Goal: Check status: Check status

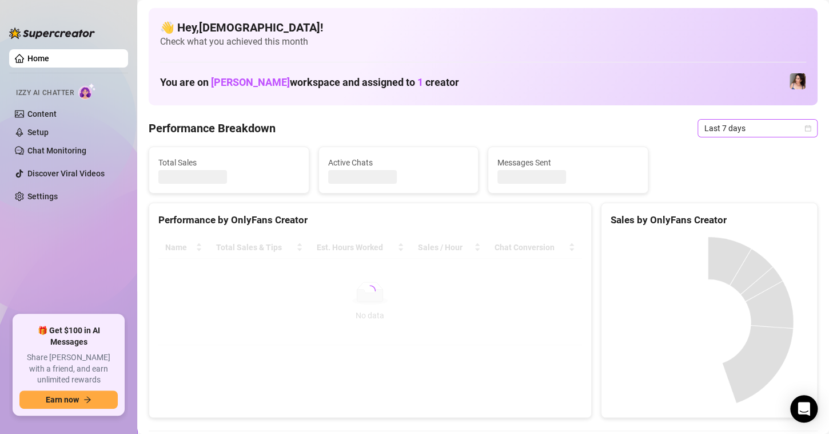
click at [805, 128] on icon "calendar" at bounding box center [808, 128] width 7 height 7
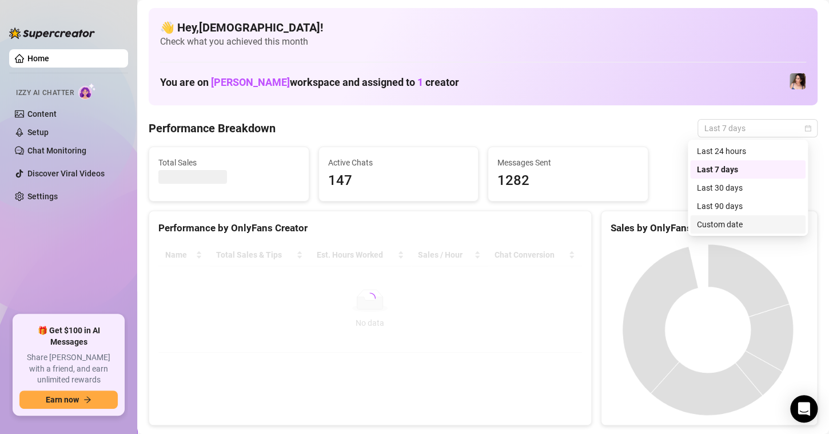
click at [711, 221] on div "Custom date" at bounding box center [748, 224] width 102 height 13
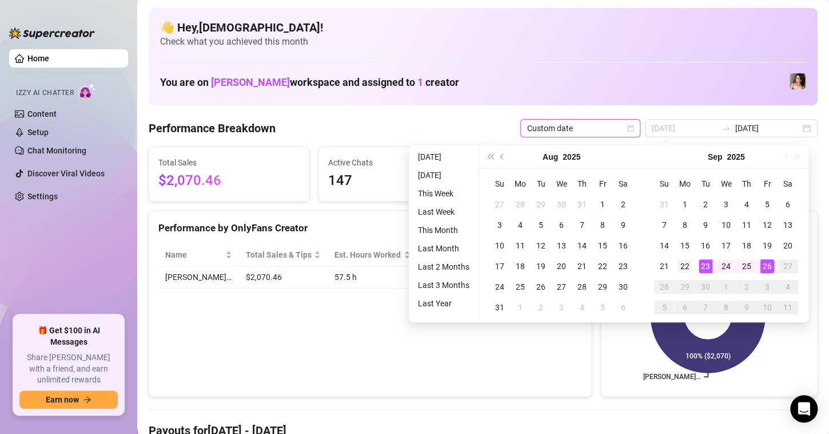
type input "[DATE]"
click at [688, 261] on div "22" at bounding box center [685, 266] width 14 height 14
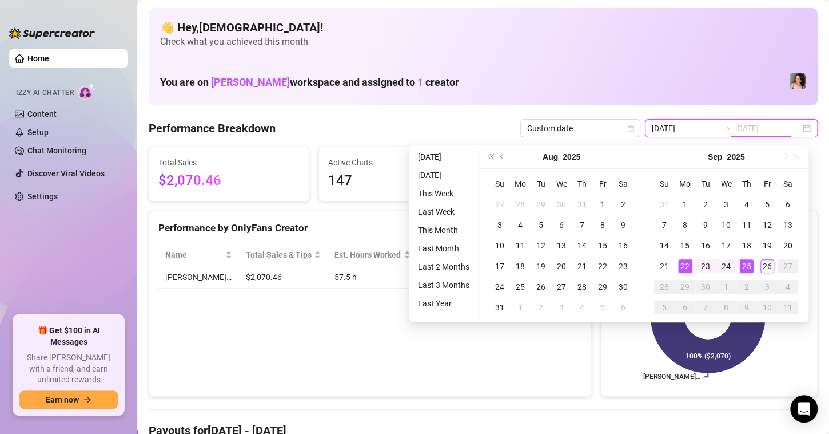
type input "[DATE]"
click at [769, 258] on td "26" at bounding box center [767, 266] width 21 height 21
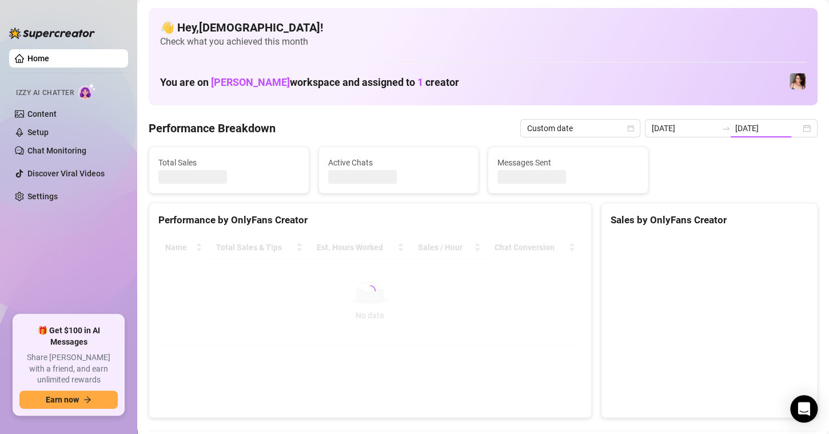
type input "[DATE]"
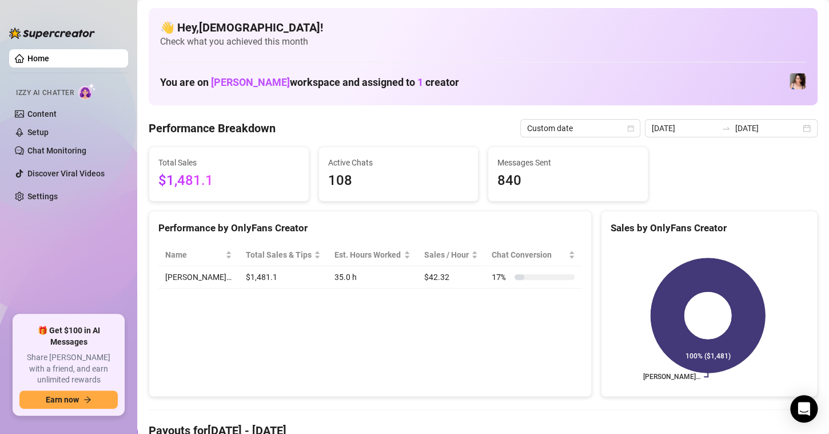
click at [693, 185] on div "Total Sales $1,481.1 Active Chats 108 Messages Sent 840" at bounding box center [483, 173] width 678 height 55
click at [267, 309] on div "Performance by OnlyFans Creator Name Total Sales & Tips Est. Hours Worked Sales…" at bounding box center [370, 303] width 442 height 186
click at [798, 120] on span "Last 7 days" at bounding box center [756, 128] width 106 height 17
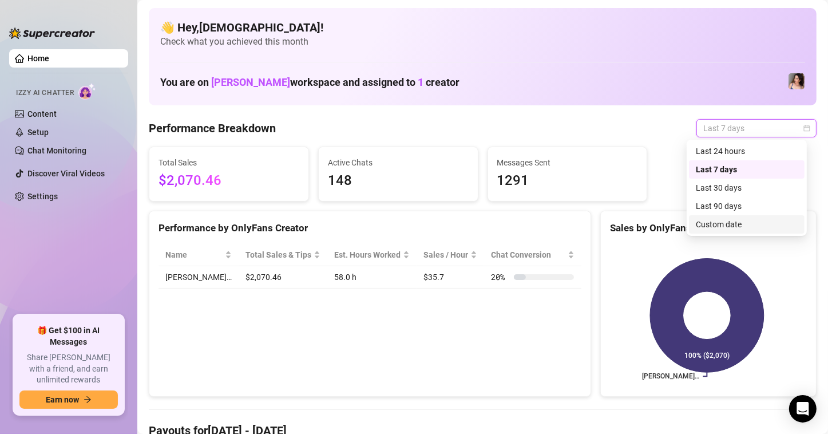
click at [701, 226] on div "Custom date" at bounding box center [747, 224] width 102 height 13
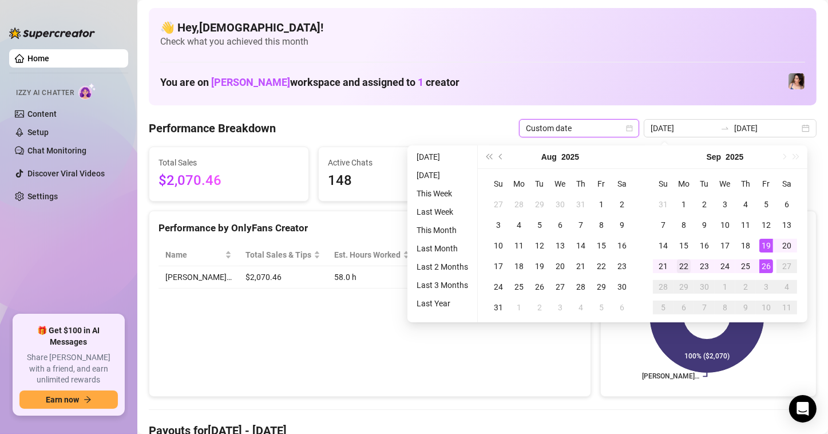
type input "[DATE]"
click at [681, 264] on div "22" at bounding box center [684, 266] width 14 height 14
type input "[DATE]"
click at [762, 268] on div "26" at bounding box center [766, 266] width 14 height 14
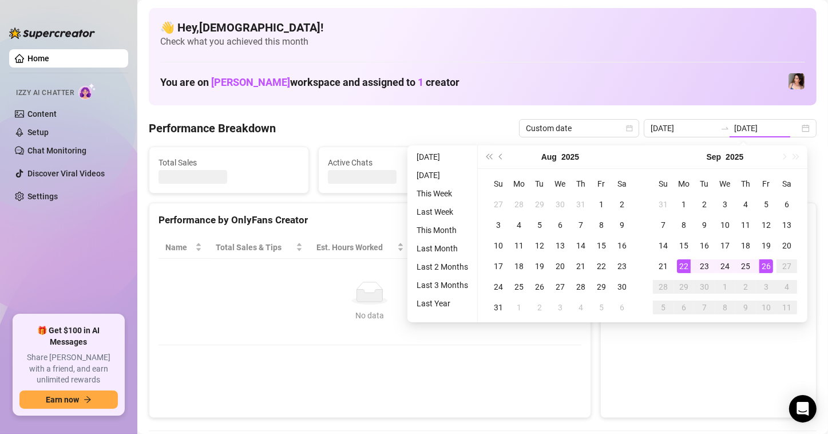
type input "[DATE]"
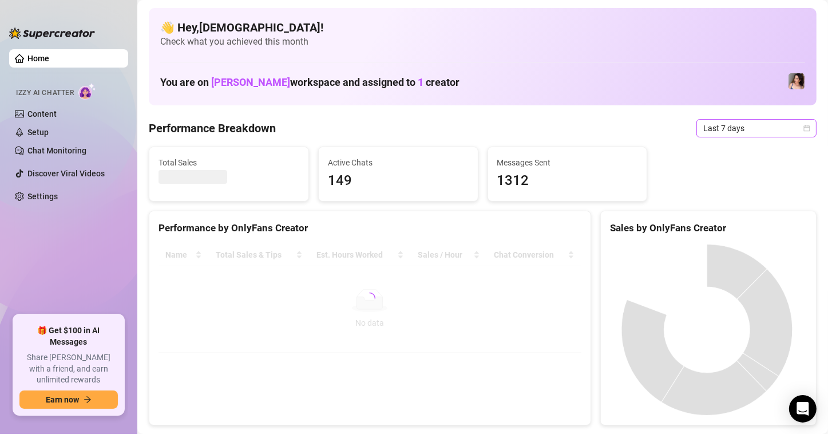
click at [803, 126] on icon "calendar" at bounding box center [806, 128] width 7 height 7
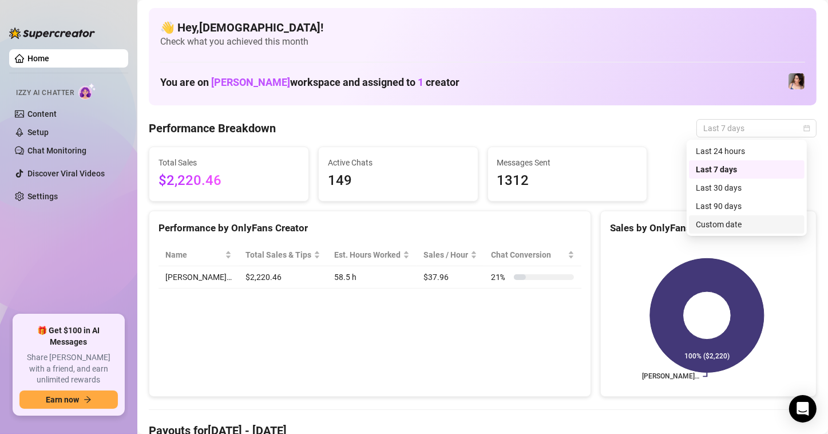
click at [711, 229] on div "Custom date" at bounding box center [747, 224] width 102 height 13
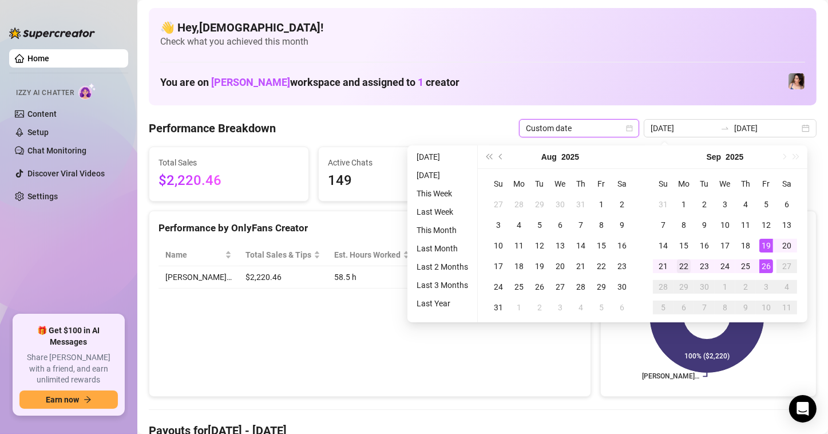
type input "[DATE]"
click at [681, 268] on div "22" at bounding box center [684, 266] width 14 height 14
type input "[DATE]"
click at [760, 263] on div "26" at bounding box center [766, 266] width 14 height 14
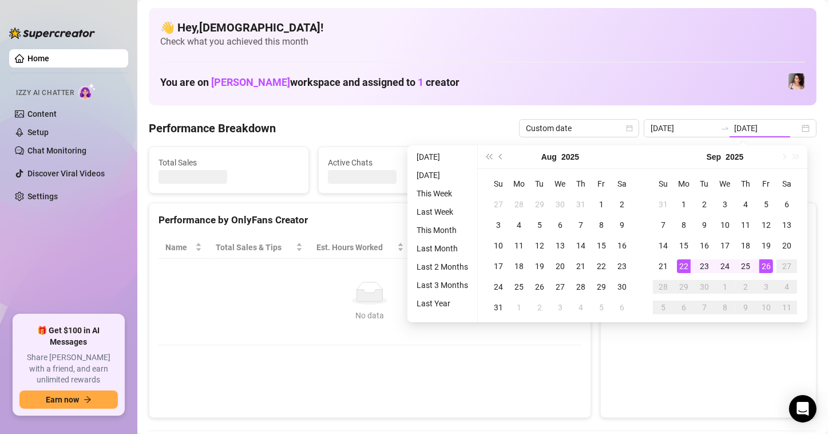
type input "[DATE]"
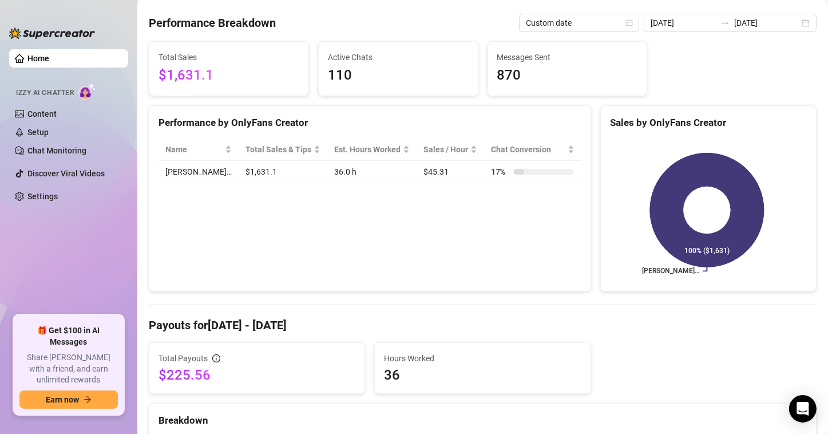
scroll to position [286, 0]
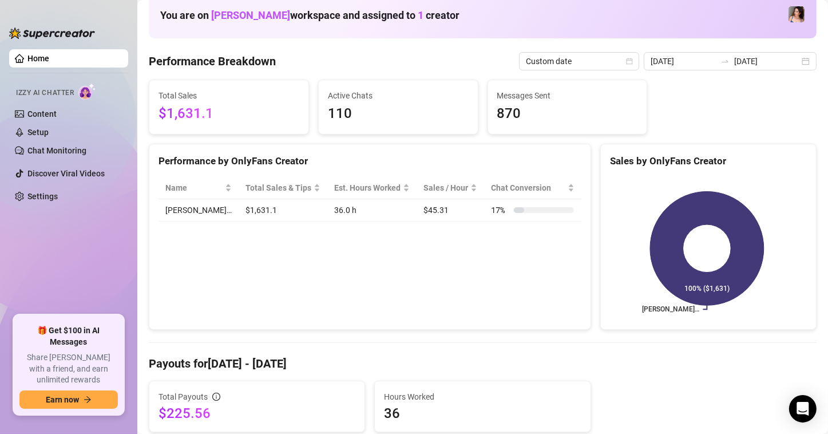
scroll to position [0, 0]
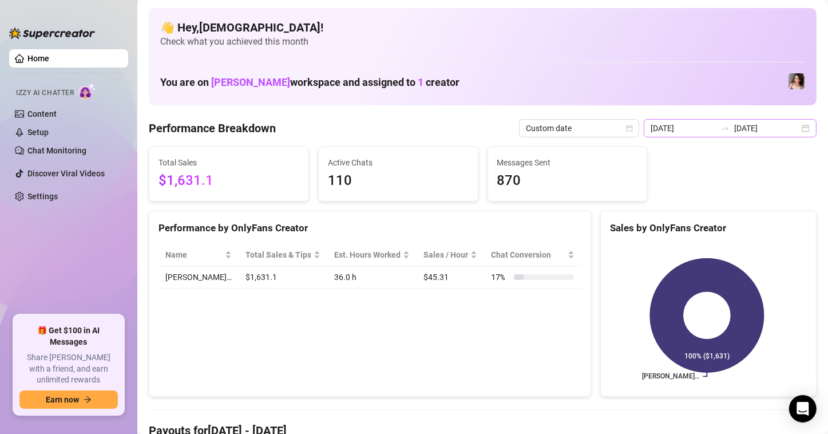
click at [791, 128] on div "[DATE] [DATE]" at bounding box center [729, 128] width 173 height 18
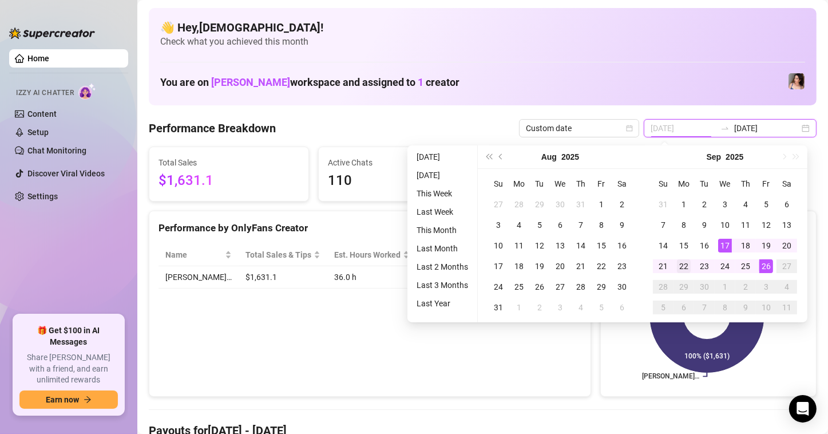
type input "[DATE]"
click at [683, 271] on div "22" at bounding box center [684, 266] width 14 height 14
type input "[DATE]"
click at [762, 265] on div "26" at bounding box center [766, 266] width 14 height 14
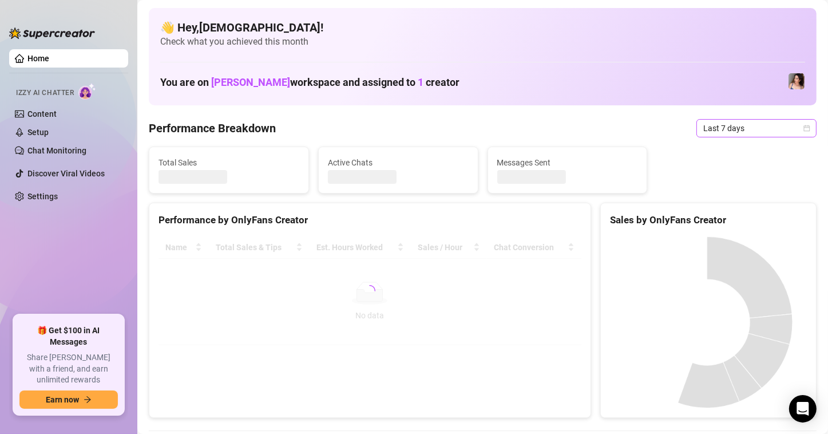
click at [804, 128] on icon "calendar" at bounding box center [807, 128] width 6 height 6
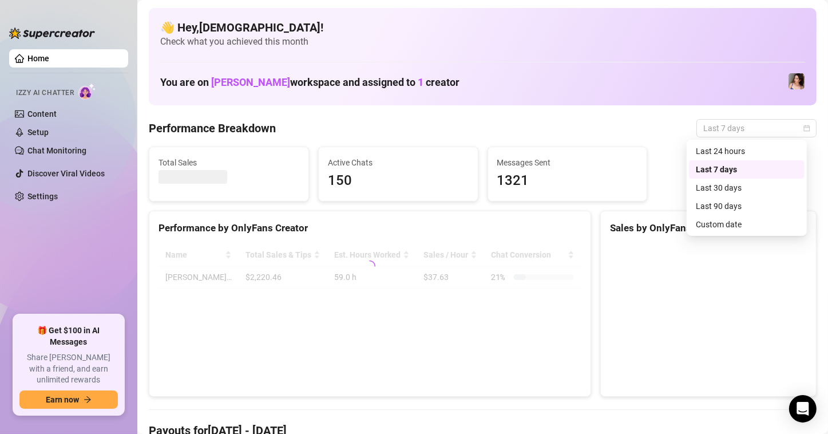
click at [706, 229] on div "Custom date" at bounding box center [747, 224] width 102 height 13
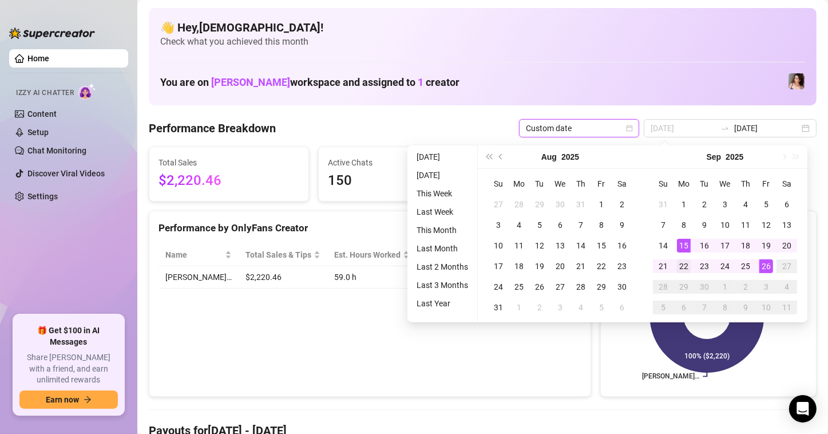
type input "[DATE]"
click at [683, 268] on div "22" at bounding box center [684, 266] width 14 height 14
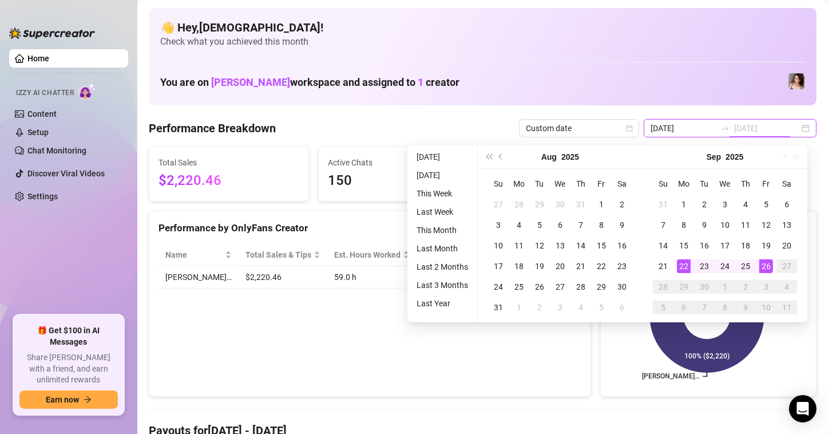
type input "[DATE]"
click at [759, 267] on div "26" at bounding box center [766, 266] width 14 height 14
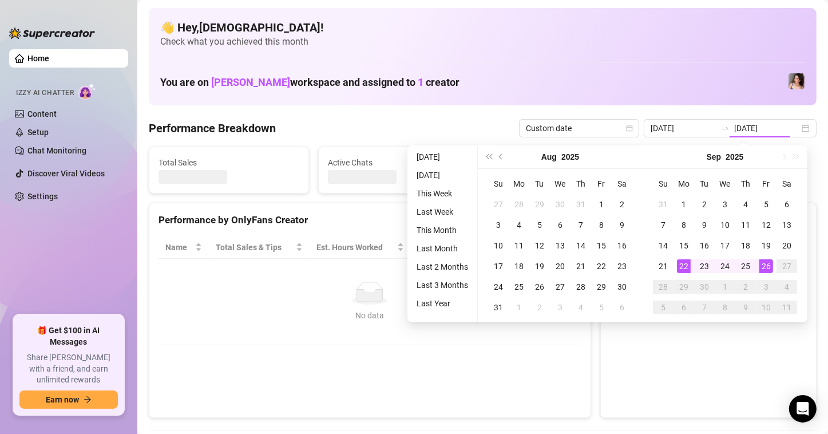
type input "[DATE]"
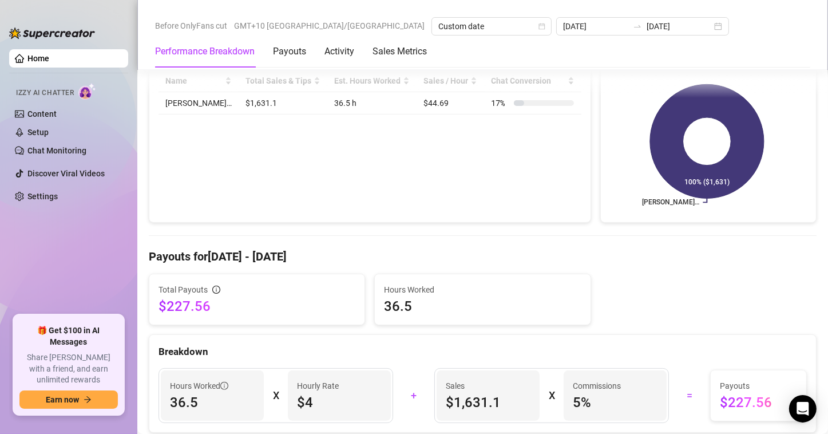
scroll to position [286, 0]
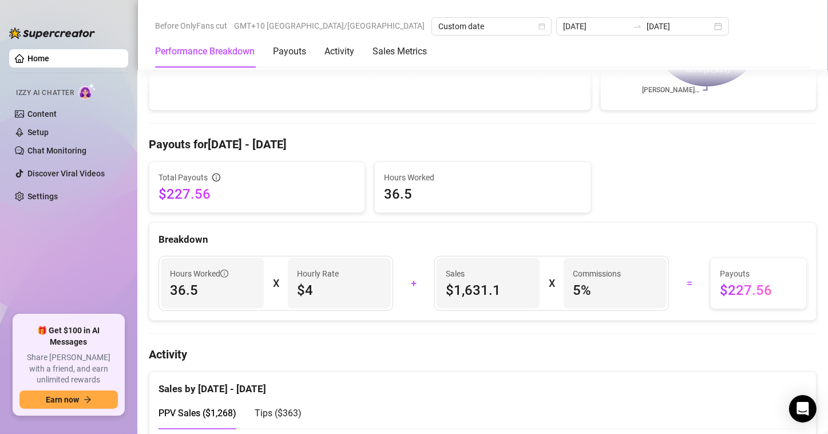
drag, startPoint x: 427, startPoint y: 122, endPoint x: 408, endPoint y: 123, distance: 19.5
click at [426, 123] on div at bounding box center [482, 123] width 667 height 1
